Goal: Task Accomplishment & Management: Use online tool/utility

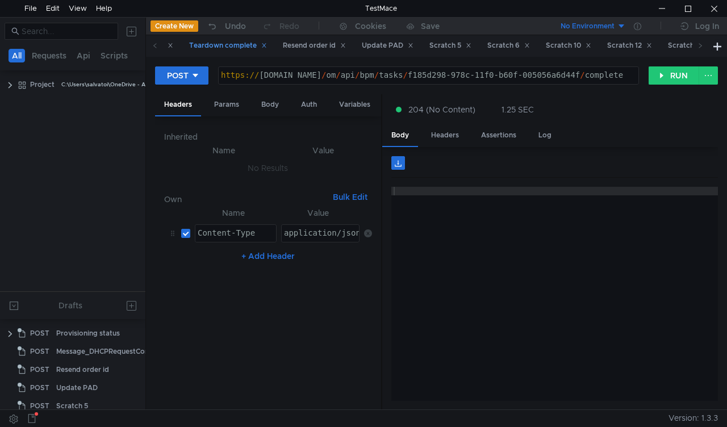
click at [241, 48] on div "Teardown complete" at bounding box center [228, 46] width 78 height 12
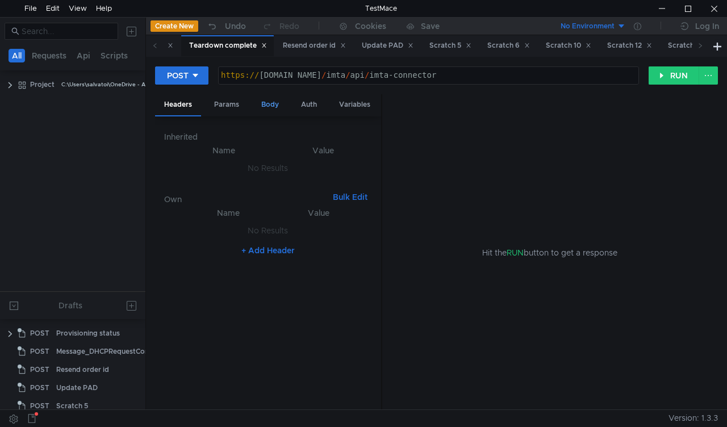
click at [266, 103] on div "Body" at bounding box center [270, 104] width 36 height 21
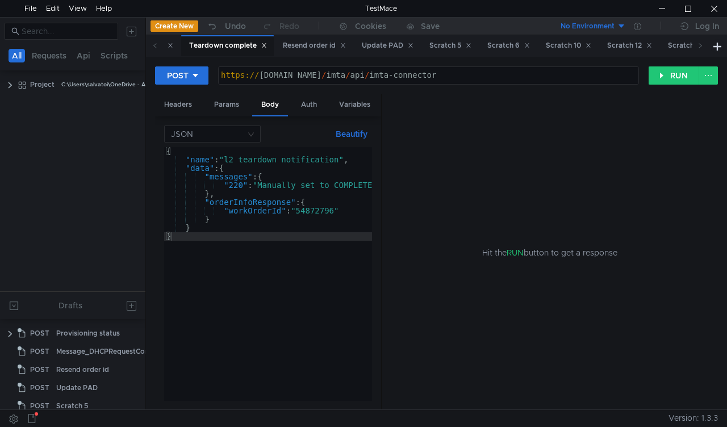
click at [309, 207] on div "{ "name" : "l2_teardown_notification" , "data" : { "messages" : { "220" : "Manu…" at bounding box center [374, 282] width 420 height 271
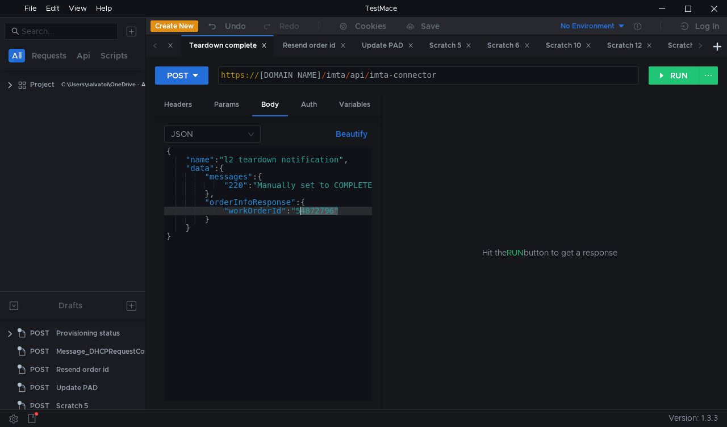
paste textarea "742607"
click at [658, 74] on button "RUN" at bounding box center [673, 75] width 51 height 18
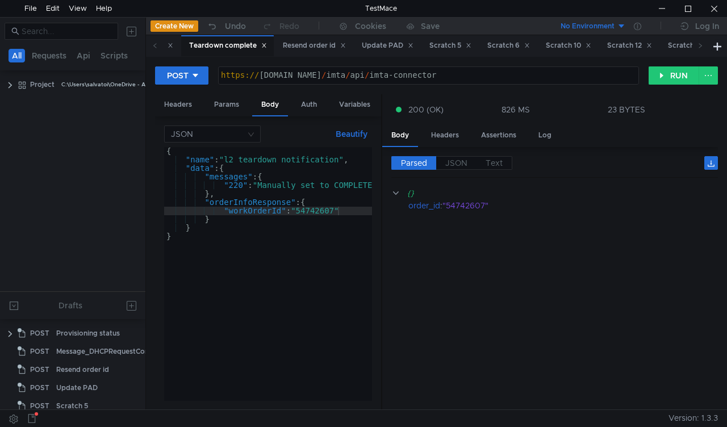
click at [321, 210] on div "{ "name" : "l2_teardown_notification" , "data" : { "messages" : { "220" : "Manu…" at bounding box center [374, 280] width 420 height 266
paste textarea "933120"
type textarea ""workOrderId": "54933120""
click at [658, 72] on button "RUN" at bounding box center [673, 75] width 51 height 18
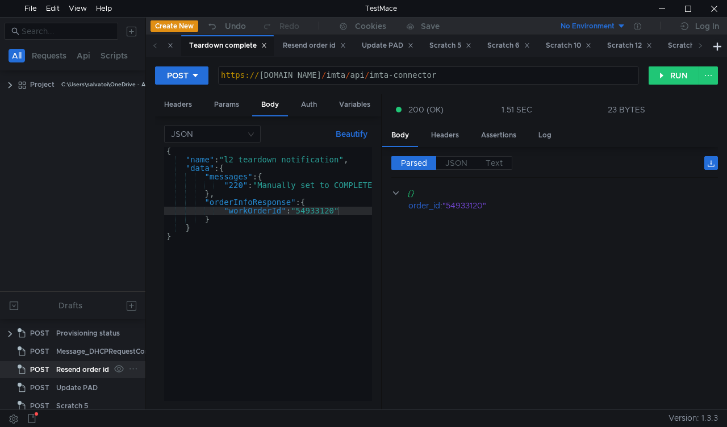
click at [64, 365] on div "Resend order id" at bounding box center [82, 369] width 53 height 17
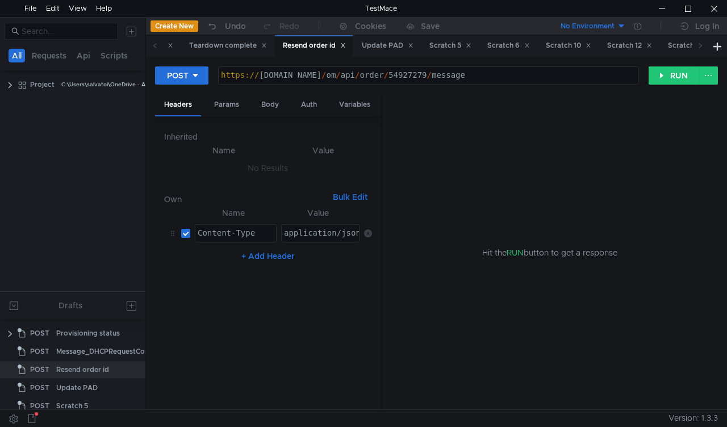
click at [395, 77] on div "https:// mbx.dfni.nl / om / api / order / 54927279 / message" at bounding box center [429, 84] width 420 height 26
paste textarea "5395"
type textarea "[URL][DOMAIN_NAME]"
click at [680, 74] on button "RUN" at bounding box center [673, 75] width 51 height 18
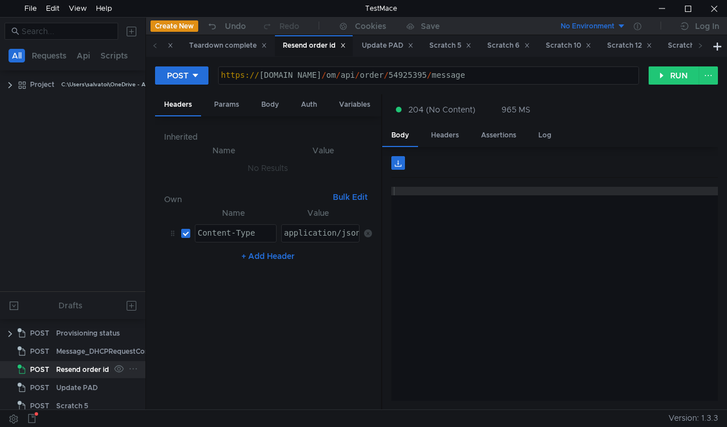
click at [93, 366] on div "Resend order id" at bounding box center [82, 369] width 53 height 17
click at [400, 71] on div "https:// mbx.dfni.nl / om / api / order / 54925395 / message" at bounding box center [429, 84] width 420 height 26
paste textarea "329"
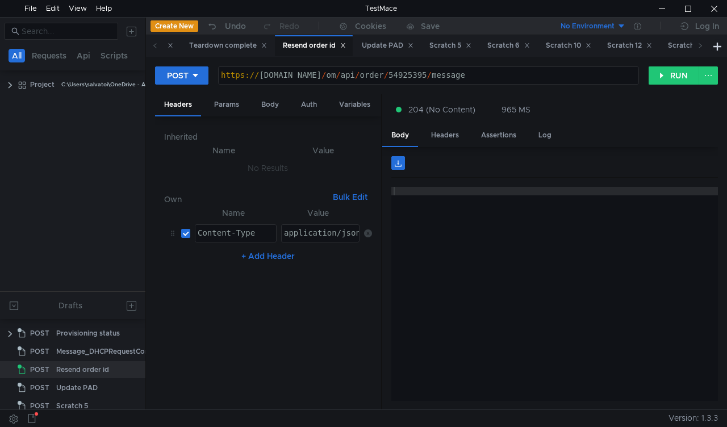
type textarea "https://mbx.dfni.nl/om/api/order/54932995/message"
click at [401, 76] on div "https:// mbx.dfni.nl / om / api / order / 54925395 / message" at bounding box center [429, 84] width 420 height 26
click at [400, 76] on div "https:// mbx.dfni.nl / om / api / order / 54932995 / message" at bounding box center [429, 84] width 420 height 26
click at [681, 77] on button "RUN" at bounding box center [673, 75] width 51 height 18
click at [656, 73] on button "RUN" at bounding box center [673, 75] width 51 height 18
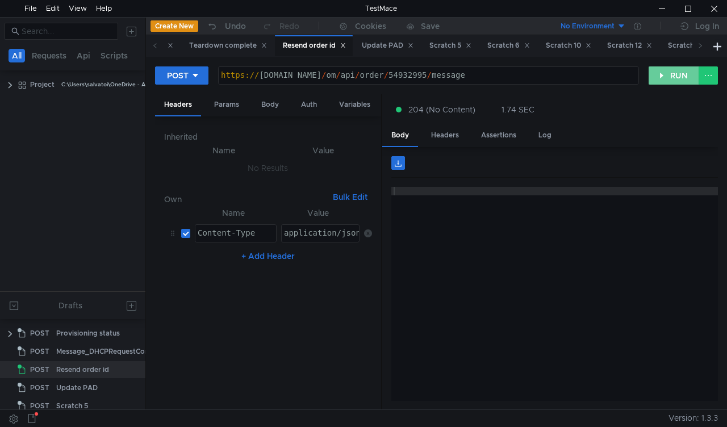
click at [664, 72] on button "RUN" at bounding box center [673, 75] width 51 height 18
click at [391, 74] on div "https:// [DOMAIN_NAME] / om / api / order / 54932995 / message" at bounding box center [429, 84] width 420 height 26
click at [395, 73] on div "https:// [DOMAIN_NAME] / om / api / order / 54932995 / message" at bounding box center [429, 75] width 420 height 17
click at [395, 73] on div "https:// [DOMAIN_NAME] / om / api / order / 54932995 / message" at bounding box center [429, 84] width 420 height 26
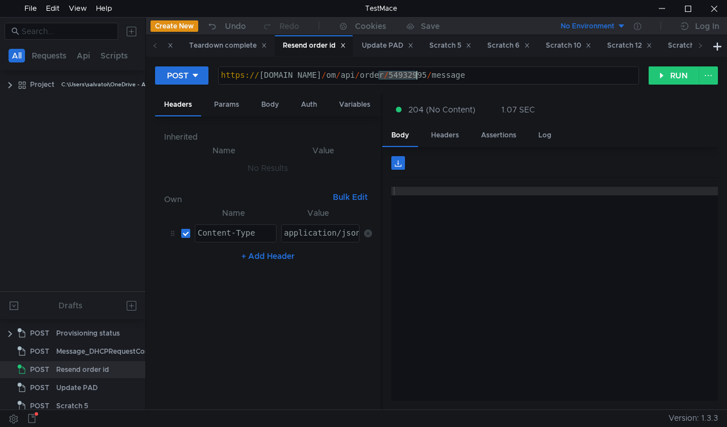
paste textarea "253"
drag, startPoint x: 664, startPoint y: 78, endPoint x: 630, endPoint y: 115, distance: 49.8
click at [664, 78] on button "RUN" at bounding box center [673, 75] width 51 height 18
click at [403, 75] on div "https:// [DOMAIN_NAME] / om / api / order / 54925395 / message" at bounding box center [429, 84] width 420 height 26
click at [396, 77] on div "https:// [DOMAIN_NAME] / om / api / order / 54925395 / message" at bounding box center [429, 84] width 420 height 26
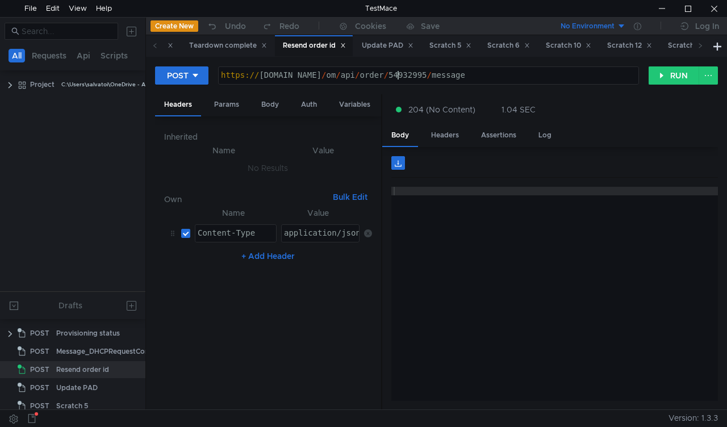
click at [392, 70] on div "https:// [DOMAIN_NAME] / om / api / order / 54932995 / message" at bounding box center [429, 75] width 420 height 17
click at [669, 77] on button "RUN" at bounding box center [673, 75] width 51 height 18
click at [401, 72] on div "https:// mbx.dfni.nl / om / api / order / 54932995 / message" at bounding box center [429, 84] width 420 height 26
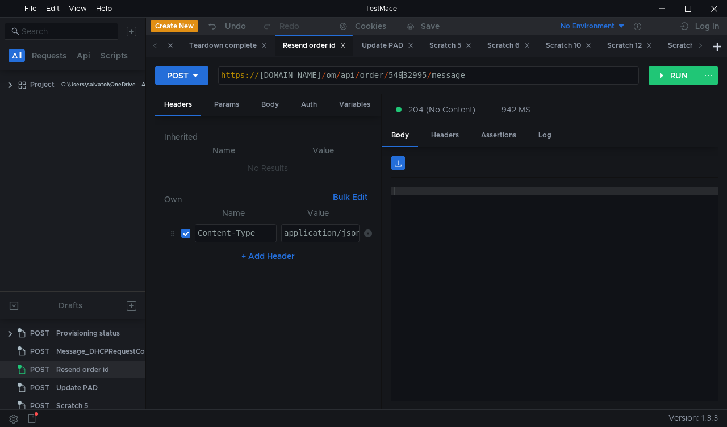
paste textarea "253"
type textarea "[URL][DOMAIN_NAME]"
click at [654, 77] on button "RUN" at bounding box center [673, 75] width 51 height 18
click at [663, 81] on button "RUN" at bounding box center [673, 75] width 51 height 18
